Goal: Task Accomplishment & Management: Use online tool/utility

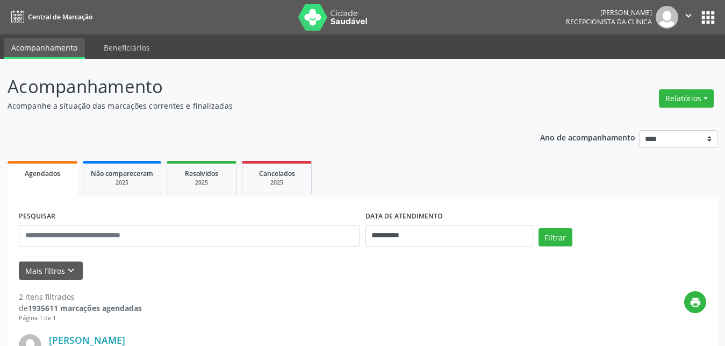
click at [683, 103] on button "Relatórios" at bounding box center [686, 98] width 55 height 18
click at [632, 118] on link "Agendamentos" at bounding box center [657, 121] width 116 height 15
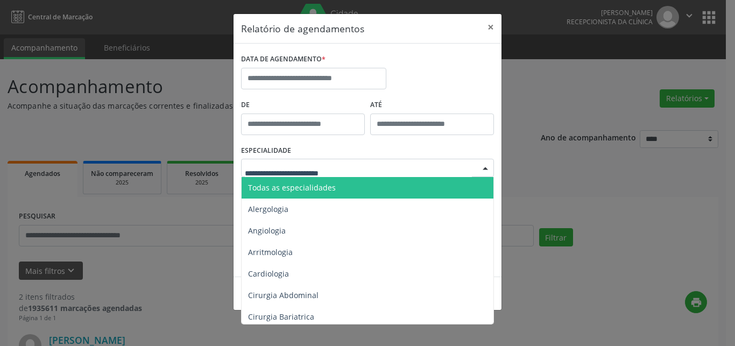
click at [298, 190] on span "Todas as especialidades" at bounding box center [292, 187] width 88 height 10
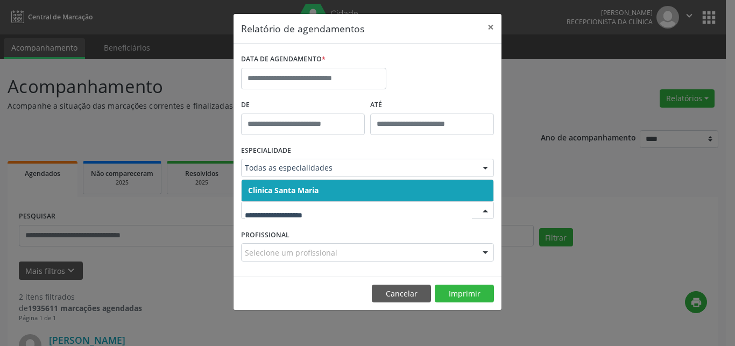
click at [298, 190] on span "Clinica Santa Maria" at bounding box center [283, 190] width 70 height 10
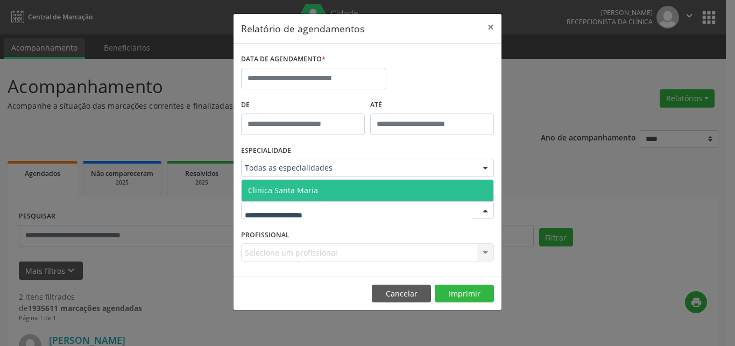
click at [298, 193] on span "Clinica Santa Maria" at bounding box center [283, 190] width 70 height 10
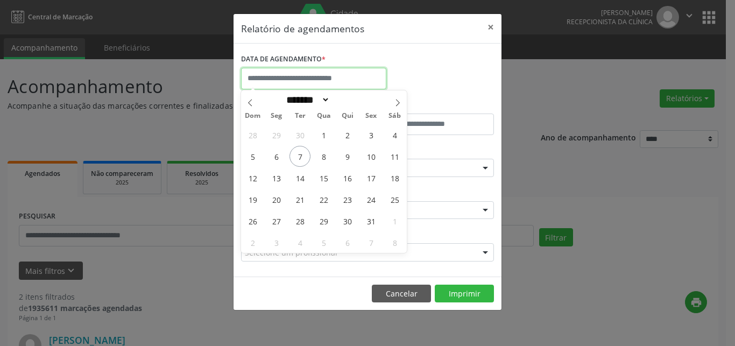
click at [296, 80] on input "text" at bounding box center [313, 79] width 145 height 22
click at [305, 163] on span "7" at bounding box center [299, 156] width 21 height 21
type input "**********"
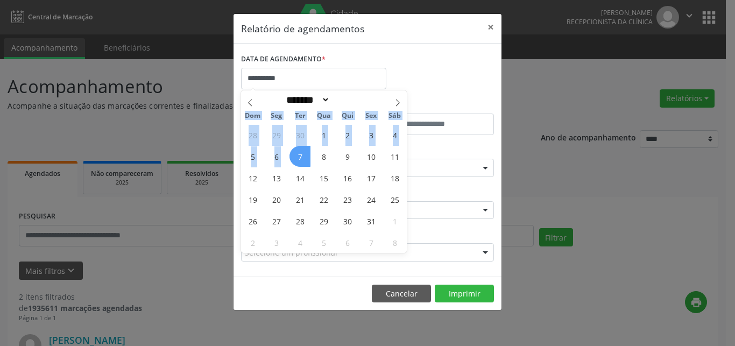
click at [296, 152] on span "7" at bounding box center [299, 156] width 21 height 21
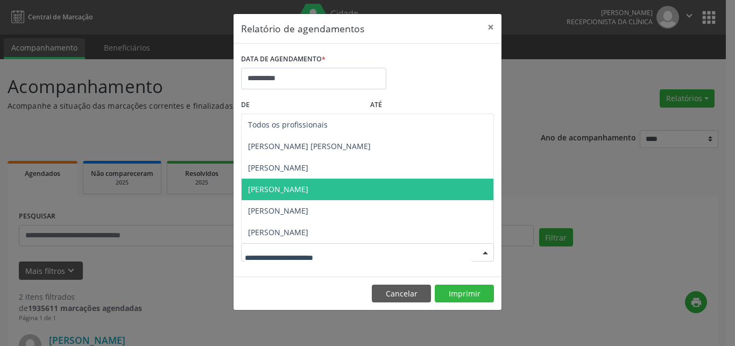
click at [291, 187] on span "[PERSON_NAME]" at bounding box center [278, 189] width 60 height 10
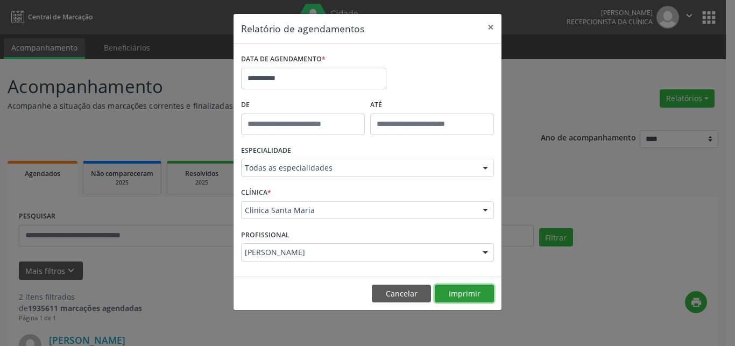
click at [470, 289] on button "Imprimir" at bounding box center [464, 293] width 59 height 18
